Goal: Task Accomplishment & Management: Manage account settings

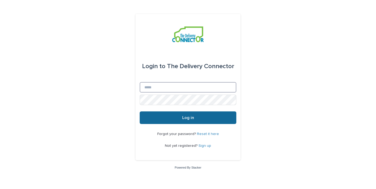
type input "**********"
click at [164, 121] on button "Log in" at bounding box center [188, 117] width 97 height 13
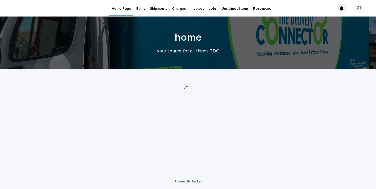
click at [209, 9] on p "Jobs" at bounding box center [213, 5] width 8 height 11
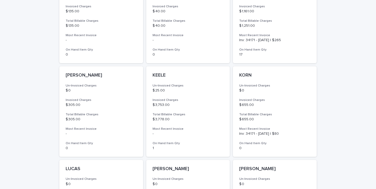
scroll to position [281, 0]
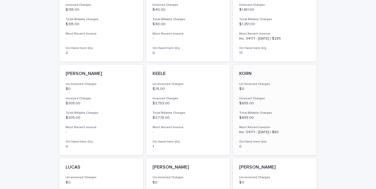
click at [256, 125] on div "KORN Un-Invoiced Charges $ 0 Invoiced Charges $ 655.00 Total Billable Charges $…" at bounding box center [275, 110] width 84 height 90
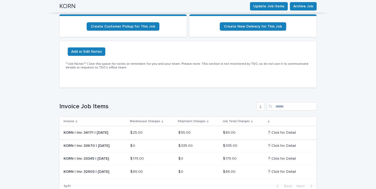
scroll to position [103, 0]
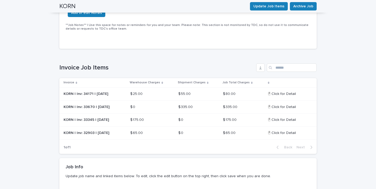
click at [216, 98] on div "$ 55.00 $ 55.00" at bounding box center [198, 94] width 40 height 9
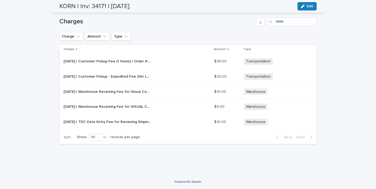
scroll to position [304, 0]
click at [278, 58] on div "Transportation + 0" at bounding box center [276, 62] width 64 height 11
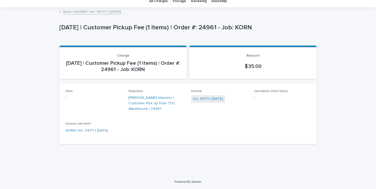
scroll to position [27, 0]
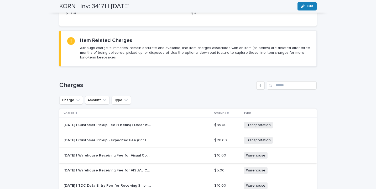
scroll to position [261, 0]
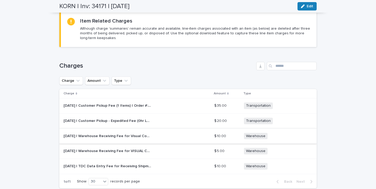
click at [176, 151] on div "[DATE] | Warehouse Receiving Fee for VISUAL COMFORT - VB10006A BULBS SET OF 3 |…" at bounding box center [136, 151] width 146 height 9
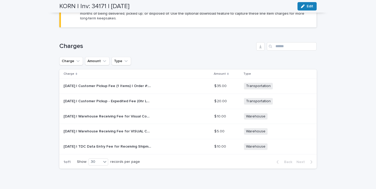
scroll to position [280, 0]
click at [102, 144] on p "[DATE] | TDC Data Entry Fee for Receiving Shipment - Order #: 24883" at bounding box center [107, 147] width 88 height 6
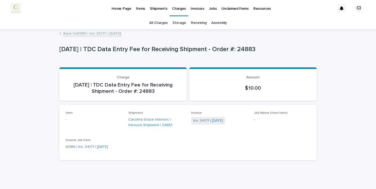
scroll to position [21, 0]
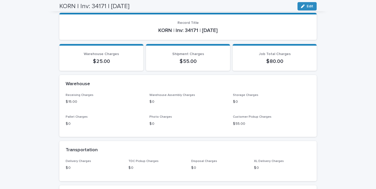
scroll to position [40, 0]
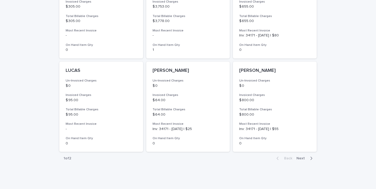
scroll to position [395, 0]
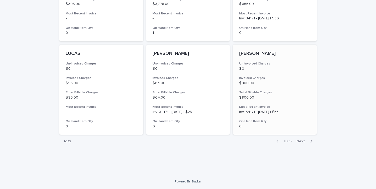
click at [247, 89] on div "[PERSON_NAME] Un-Invoiced Charges $ 0 Invoiced Charges $ 800.00 Total Billable …" at bounding box center [275, 90] width 84 height 90
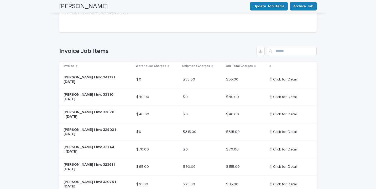
scroll to position [119, 0]
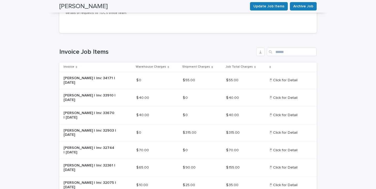
click at [247, 88] on td "$ 55.00 $ 55.00" at bounding box center [245, 81] width 42 height 18
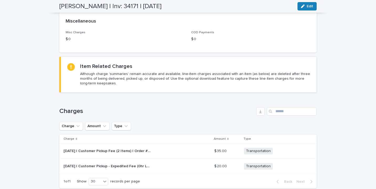
scroll to position [216, 0]
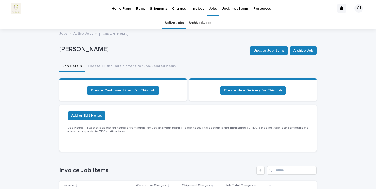
click at [212, 10] on p "Jobs" at bounding box center [213, 5] width 8 height 11
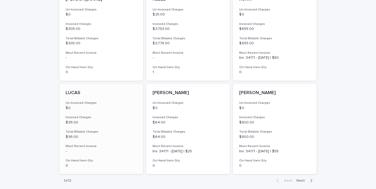
scroll to position [373, 0]
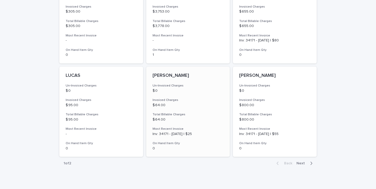
click at [209, 84] on h3 "Un-Invoiced Charges" at bounding box center [187, 86] width 71 height 4
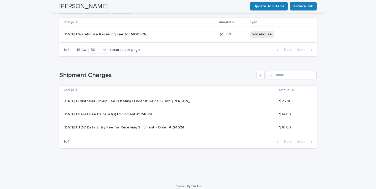
scroll to position [673, 0]
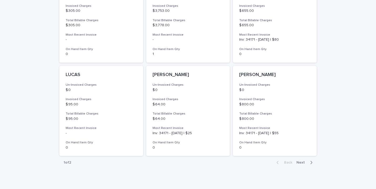
scroll to position [377, 0]
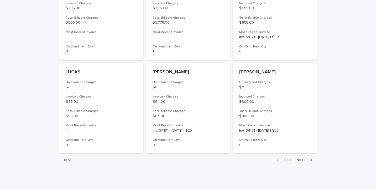
click at [312, 161] on icon "button" at bounding box center [311, 160] width 2 height 5
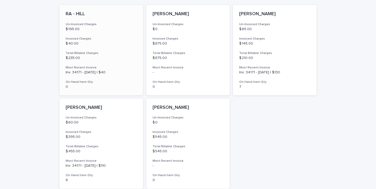
scroll to position [155, 0]
click at [125, 48] on div "RA - HILL Un-Invoiced Charges $ 195.00 Invoiced Charges $ 40.00 Total Billable …" at bounding box center [101, 50] width 84 height 90
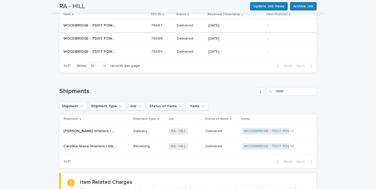
scroll to position [433, 0]
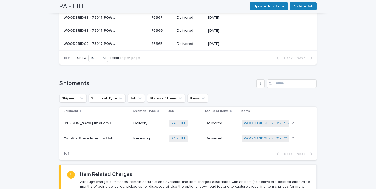
click at [137, 126] on p "Delivery" at bounding box center [148, 123] width 31 height 4
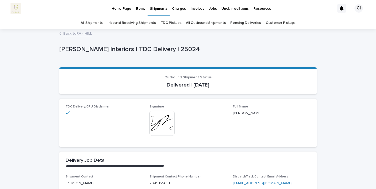
click at [209, 10] on p "Jobs" at bounding box center [213, 5] width 8 height 11
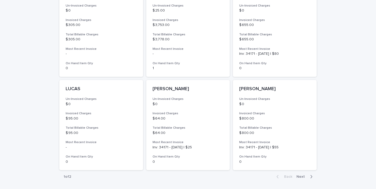
scroll to position [395, 0]
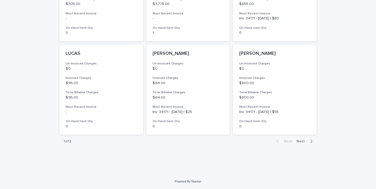
click at [307, 142] on span "Next" at bounding box center [302, 142] width 12 height 4
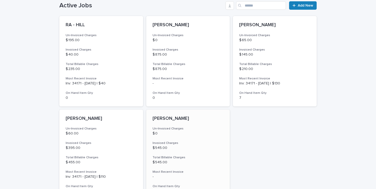
scroll to position [143, 0]
